Goal: Navigation & Orientation: Go to known website

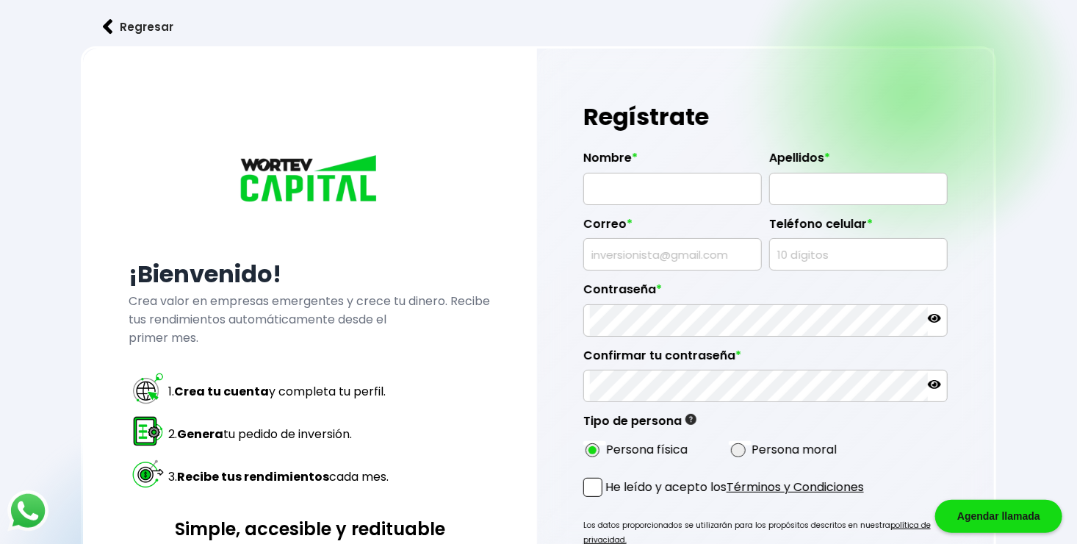
click at [118, 26] on button "Regresar" at bounding box center [138, 26] width 115 height 39
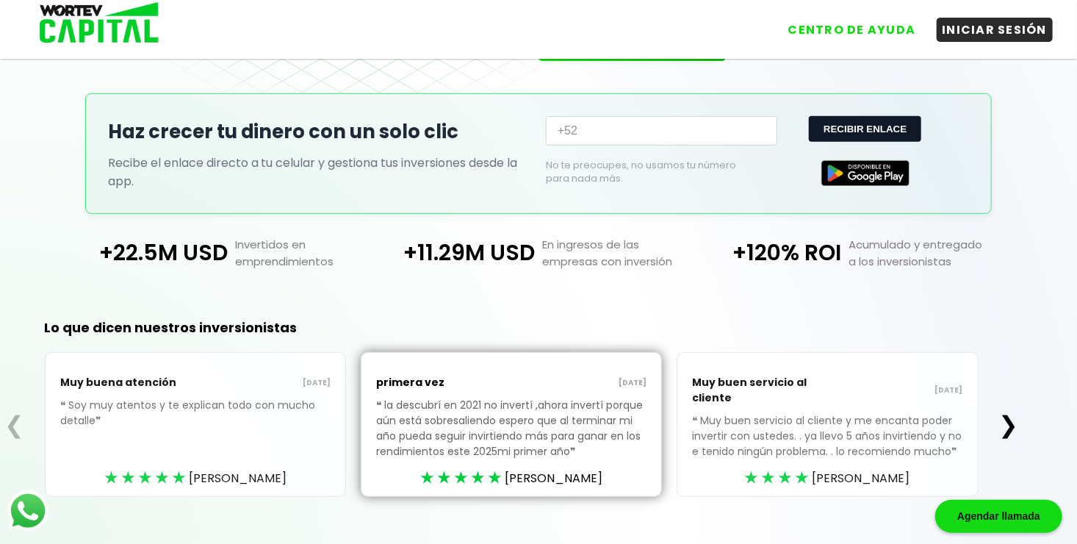
scroll to position [299, 0]
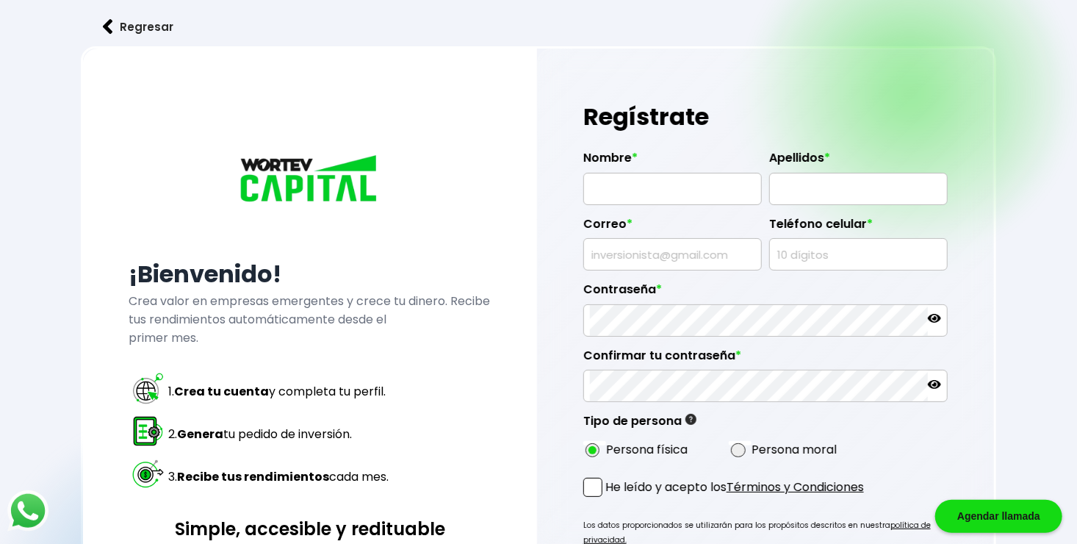
click at [162, 21] on button "Regresar" at bounding box center [138, 26] width 115 height 39
